Goal: Complete application form

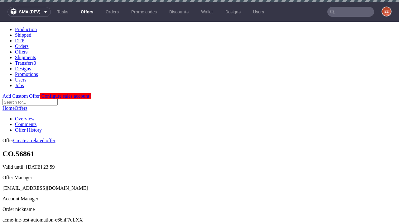
scroll to position [2, 0]
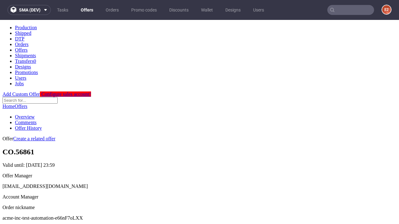
scroll to position [212, 0]
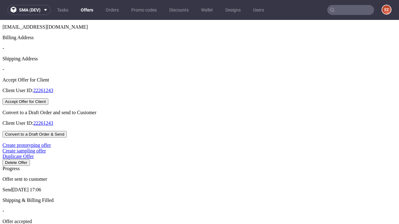
click at [48, 105] on button "Accept Offer for Client" at bounding box center [25, 101] width 46 height 7
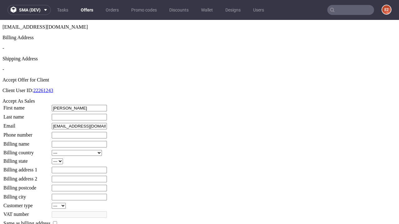
type input "[PERSON_NAME]"
type input "1509813888"
type input "Garnet_Schuster90"
select select "13"
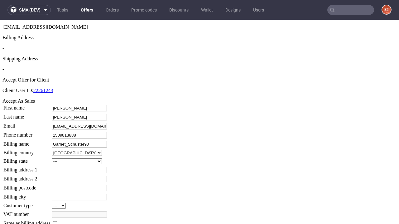
select select "132"
type input "Garnet_Schuster90"
type input "[STREET_ADDRESS]"
type input "AX01 5TQ"
type input "[PERSON_NAME]"
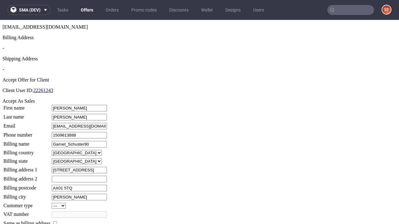
click at [57, 221] on input "checkbox" at bounding box center [55, 223] width 4 height 4
checkbox input "true"
type input "Garnet_Schuster90"
select select "13"
type input "[STREET_ADDRESS]"
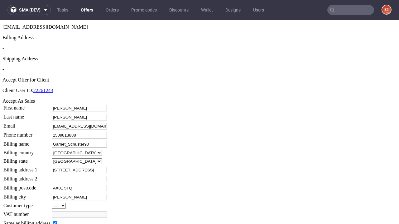
type input "AX01 5TQ"
type input "[PERSON_NAME]"
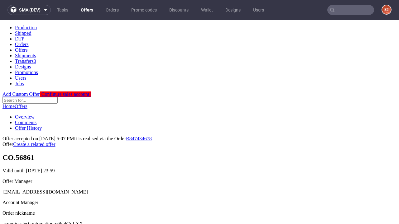
scroll to position [0, 0]
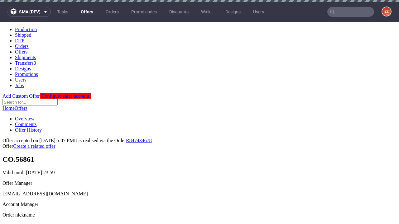
type input "[DATE]"
select select "12214305"
type input "In progress..."
